Goal: Information Seeking & Learning: Learn about a topic

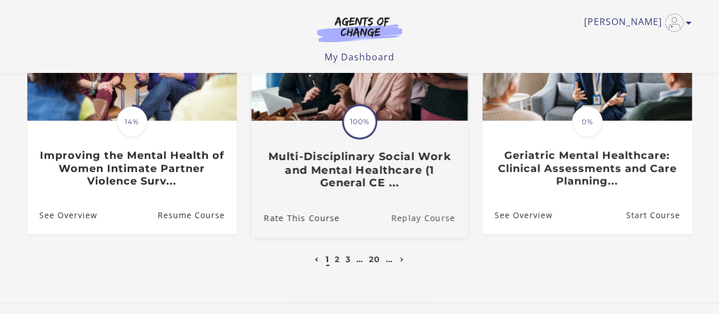
scroll to position [456, 0]
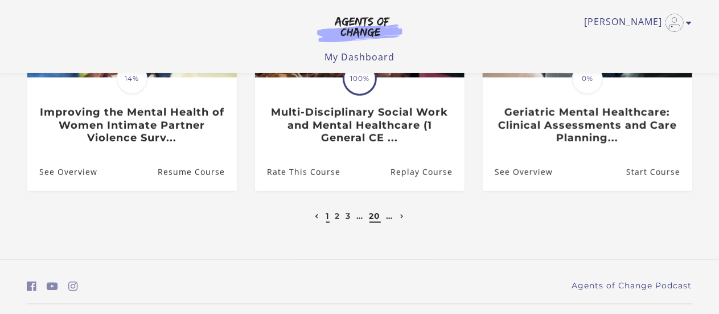
click at [376, 218] on link "20" at bounding box center [375, 216] width 11 height 10
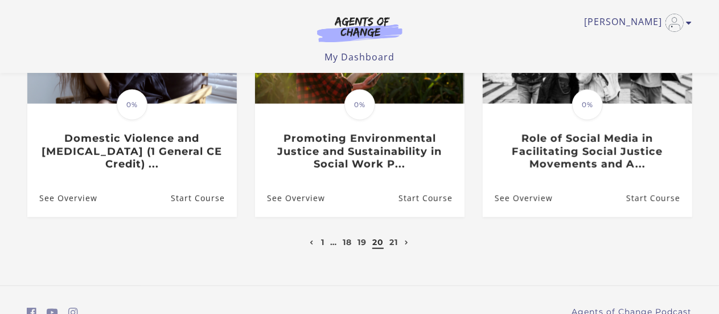
scroll to position [456, 0]
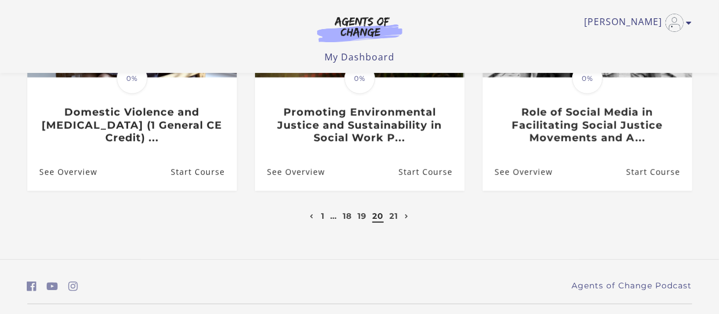
click at [390, 218] on li "21" at bounding box center [393, 216] width 11 height 14
click at [393, 217] on link "21" at bounding box center [394, 216] width 9 height 10
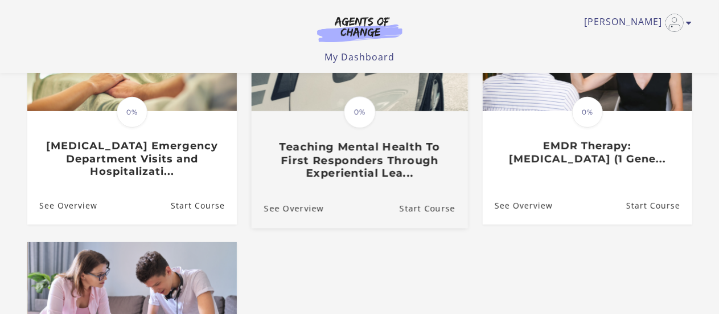
scroll to position [171, 0]
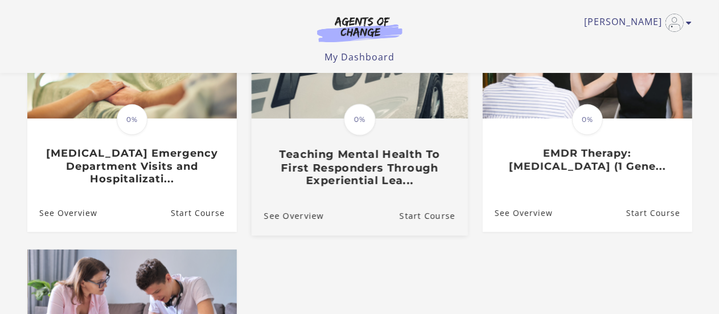
click at [405, 185] on h3 "Teaching Mental Health To First Responders Through Experiential Lea..." at bounding box center [359, 168] width 191 height 40
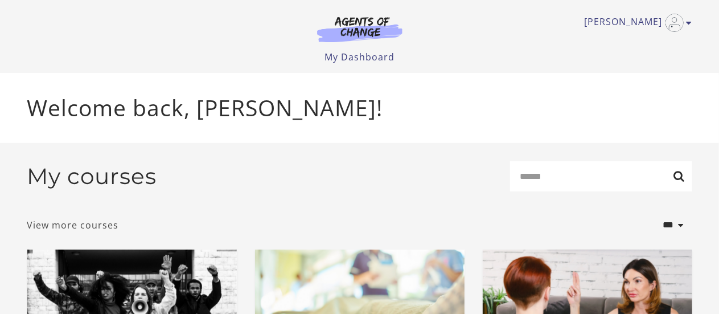
click at [93, 227] on link "View more courses" at bounding box center [73, 225] width 92 height 14
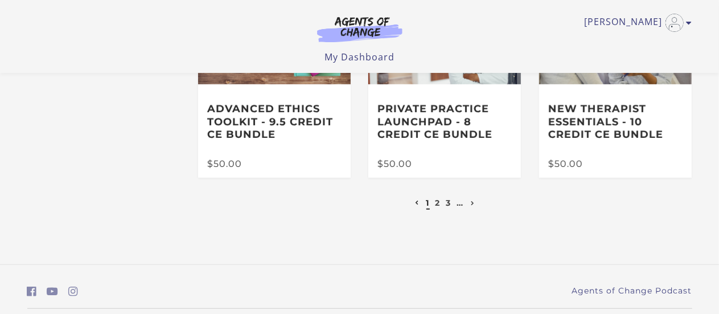
scroll to position [342, 0]
click at [439, 207] on link "2" at bounding box center [438, 202] width 5 height 10
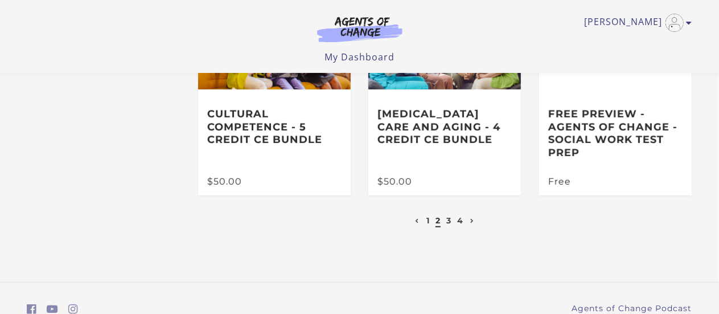
scroll to position [342, 0]
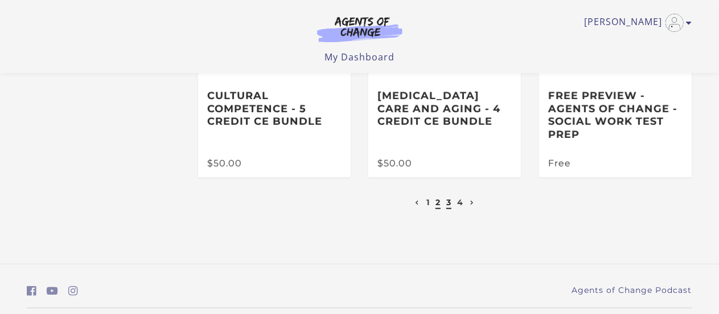
click at [449, 205] on link "3" at bounding box center [449, 202] width 5 height 10
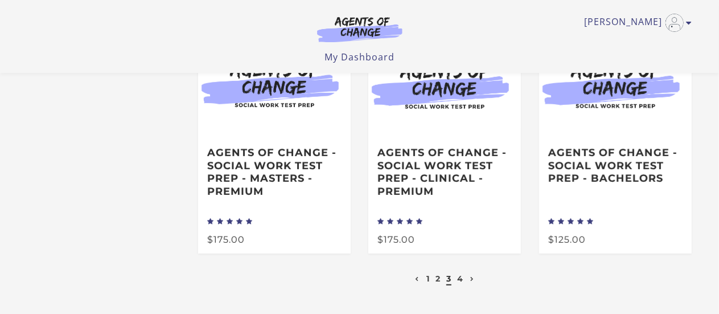
scroll to position [342, 0]
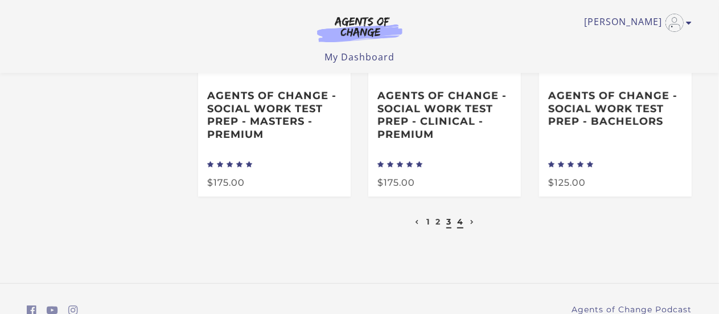
click at [461, 225] on link "4" at bounding box center [460, 221] width 6 height 10
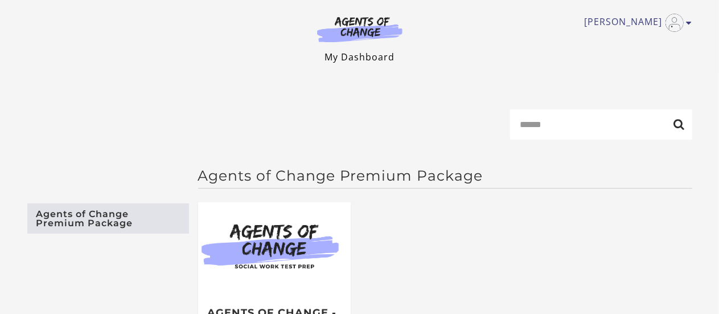
click at [361, 55] on link "My Dashboard" at bounding box center [360, 57] width 70 height 13
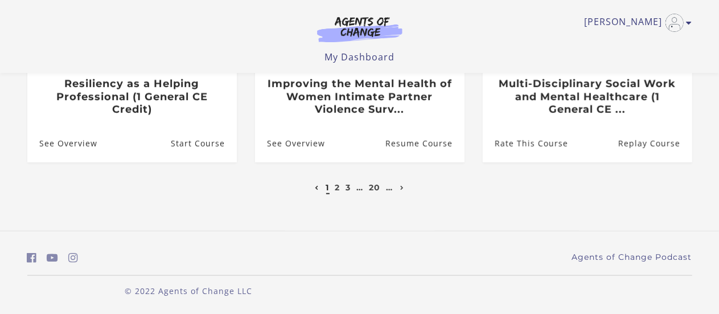
scroll to position [429, 0]
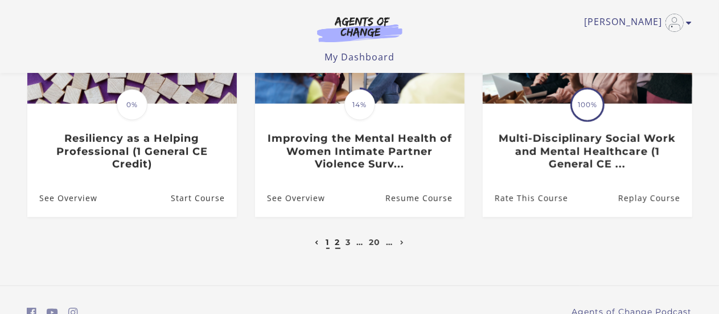
click at [336, 247] on link "2" at bounding box center [337, 242] width 5 height 10
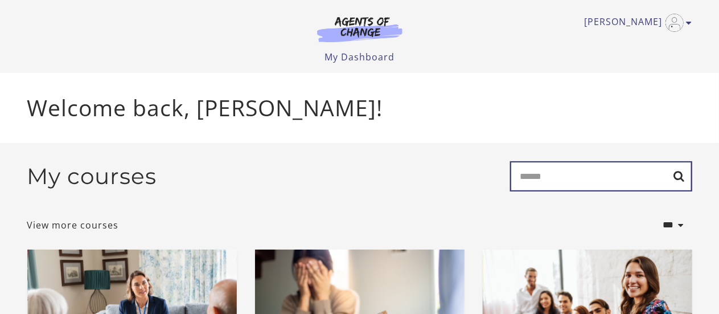
click at [545, 182] on input "Search" at bounding box center [601, 176] width 182 height 30
type input "*****"
click at [678, 176] on input "*****" at bounding box center [601, 176] width 182 height 30
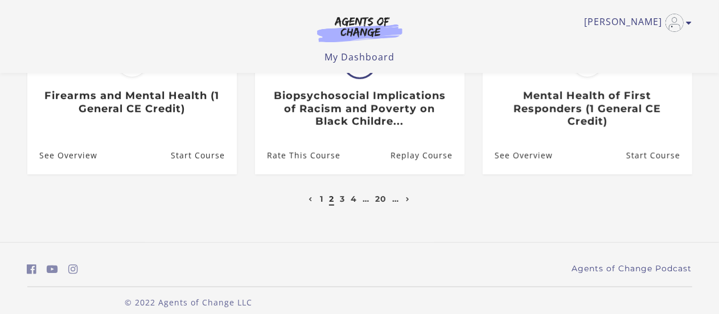
scroll to position [486, 0]
click at [379, 193] on link "20" at bounding box center [380, 198] width 11 height 10
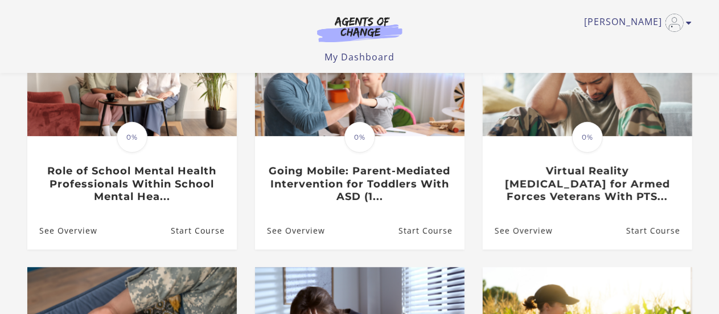
scroll to position [171, 0]
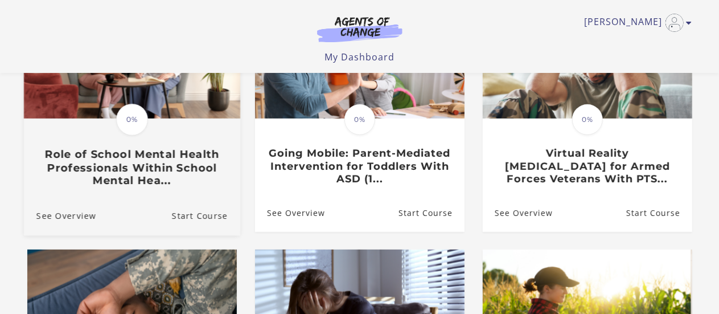
click at [184, 187] on h3 "Role of School Mental Health Professionals Within School Mental Hea..." at bounding box center [131, 168] width 191 height 40
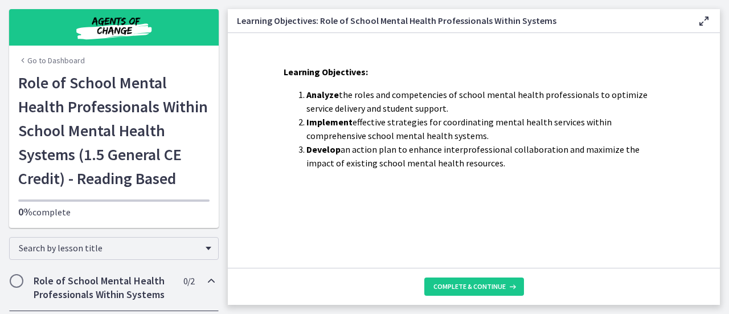
drag, startPoint x: 332, startPoint y: 269, endPoint x: 369, endPoint y: 245, distance: 44.4
click at [369, 248] on div "Learning Objectives: Analyze the roles and competencies of school mental health…" at bounding box center [474, 169] width 492 height 272
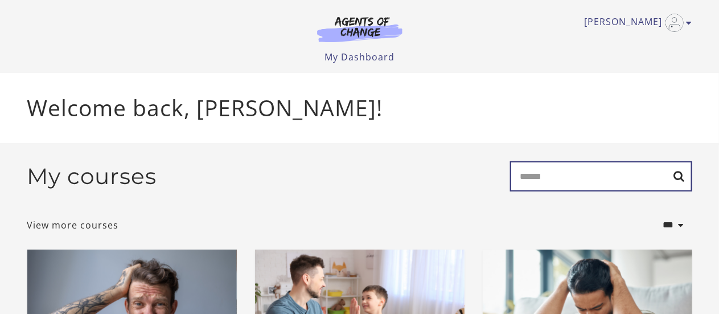
click at [542, 176] on input "Search" at bounding box center [601, 176] width 182 height 30
type input "*****"
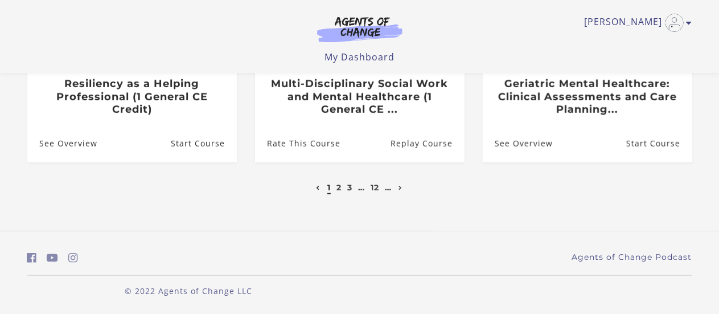
scroll to position [513, 0]
click at [338, 188] on link "2" at bounding box center [339, 187] width 5 height 10
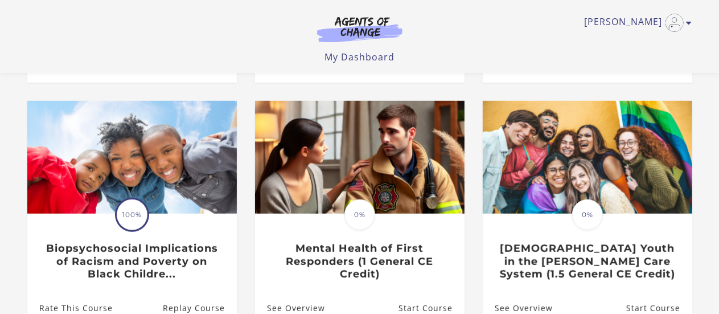
scroll to position [342, 0]
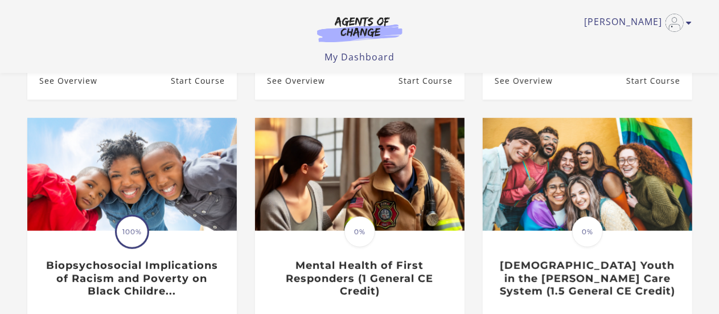
scroll to position [114, 0]
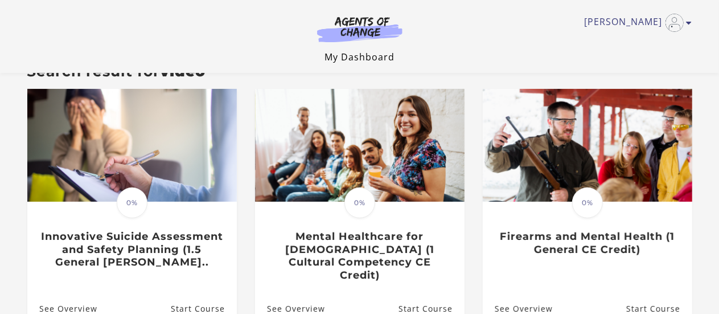
click at [351, 53] on link "My Dashboard" at bounding box center [360, 57] width 70 height 13
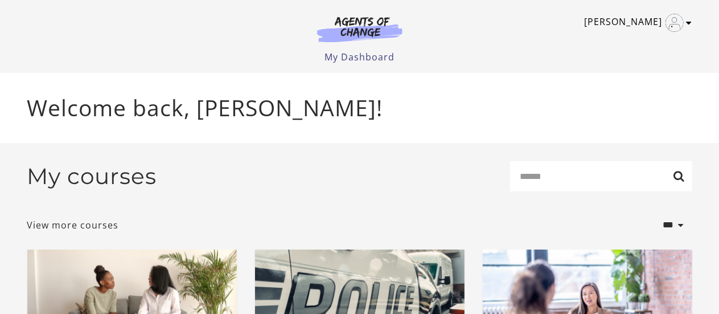
click at [690, 23] on icon "Toggle menu" at bounding box center [690, 22] width 6 height 9
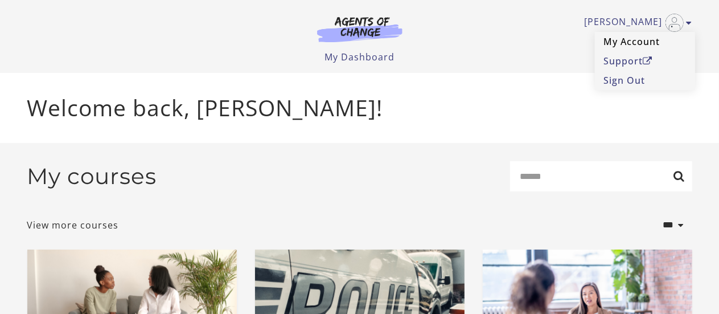
click at [643, 42] on link "My Account" at bounding box center [645, 41] width 100 height 19
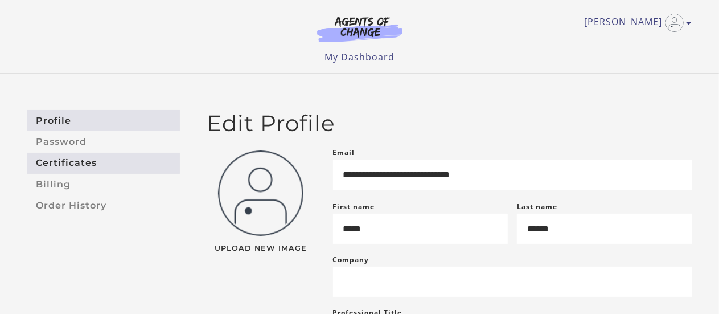
click at [52, 159] on link "Certificates" at bounding box center [103, 163] width 153 height 21
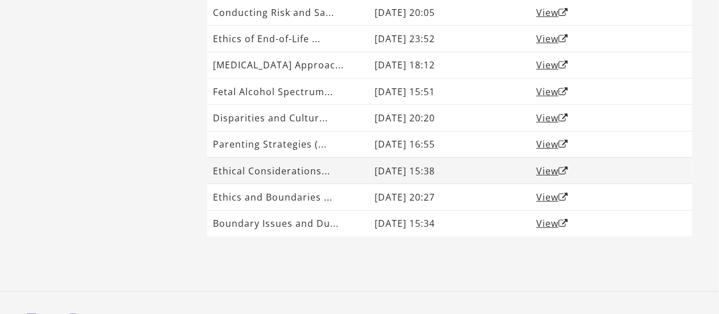
scroll to position [218, 0]
